Goal: Use online tool/utility: Utilize a website feature to perform a specific function

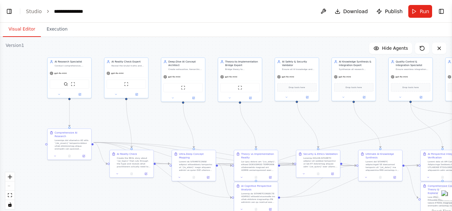
drag, startPoint x: 315, startPoint y: 162, endPoint x: 225, endPoint y: 129, distance: 95.3
click at [122, 54] on div ".deletable-edge-delete-btn { width: 20px; height: 20px; border: 0px solid #ffff…" at bounding box center [226, 126] width 452 height 178
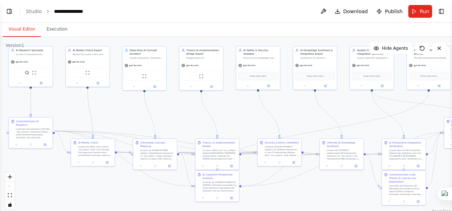
drag, startPoint x: 234, startPoint y: 129, endPoint x: 195, endPoint y: 119, distance: 40.5
click at [122, 54] on div ".deletable-edge-delete-btn { width: 20px; height: 20px; border: 0px solid #ffff…" at bounding box center [226, 126] width 452 height 178
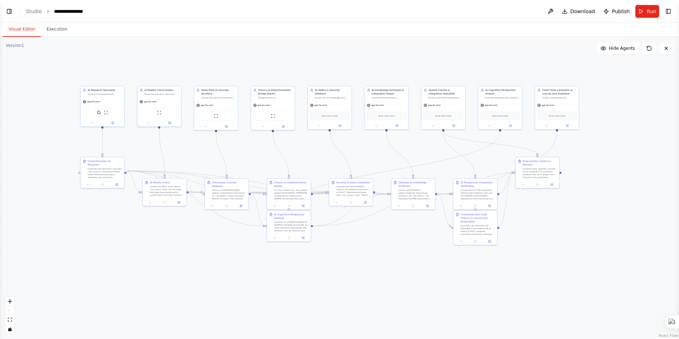
drag, startPoint x: 246, startPoint y: 116, endPoint x: 158, endPoint y: 80, distance: 94.9
click at [122, 54] on div ".deletable-edge-delete-btn { width: 20px; height: 20px; border: 0px solid #ffff…" at bounding box center [339, 188] width 679 height 302
click at [11, 13] on button "Toggle Left Sidebar" at bounding box center [9, 11] width 10 height 10
